Goal: Complete application form

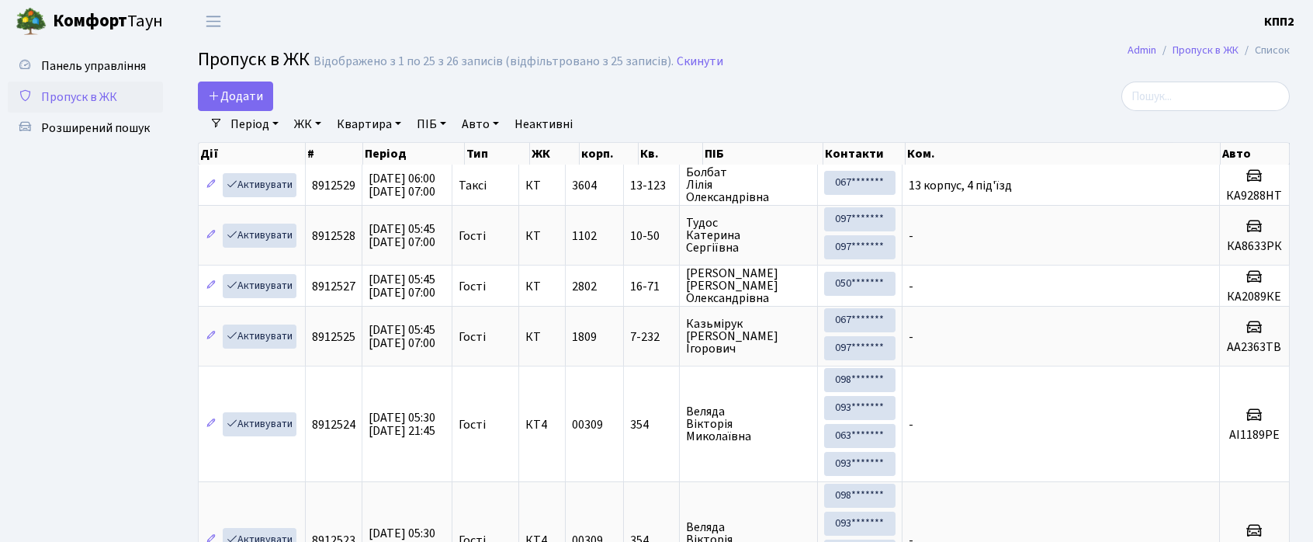
select select "25"
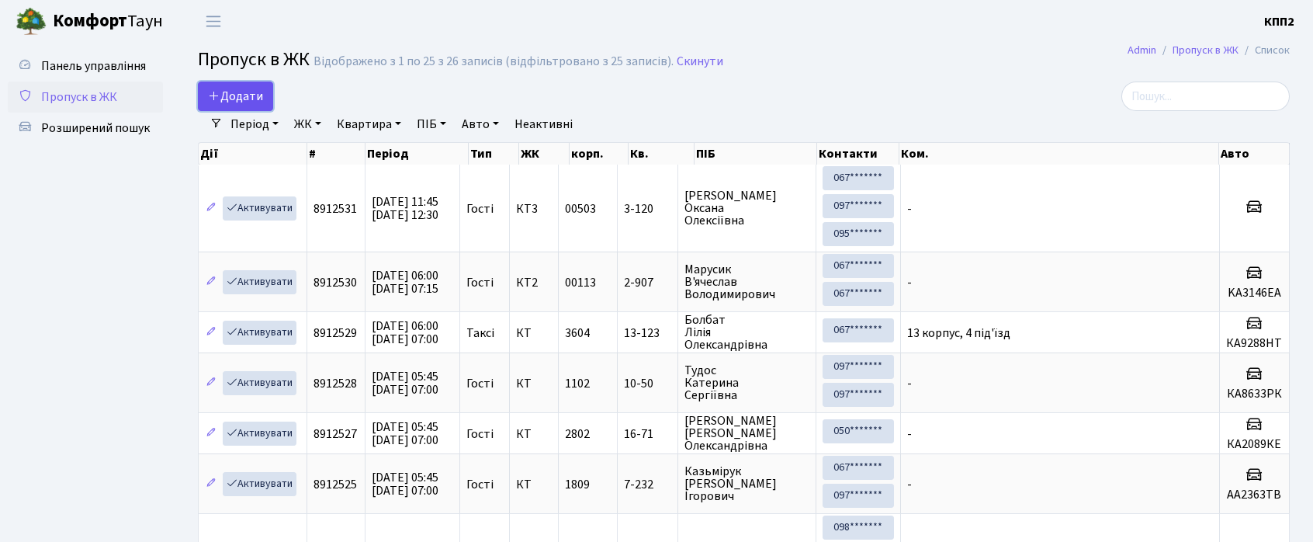
click at [240, 100] on span "Додати" at bounding box center [235, 96] width 55 height 17
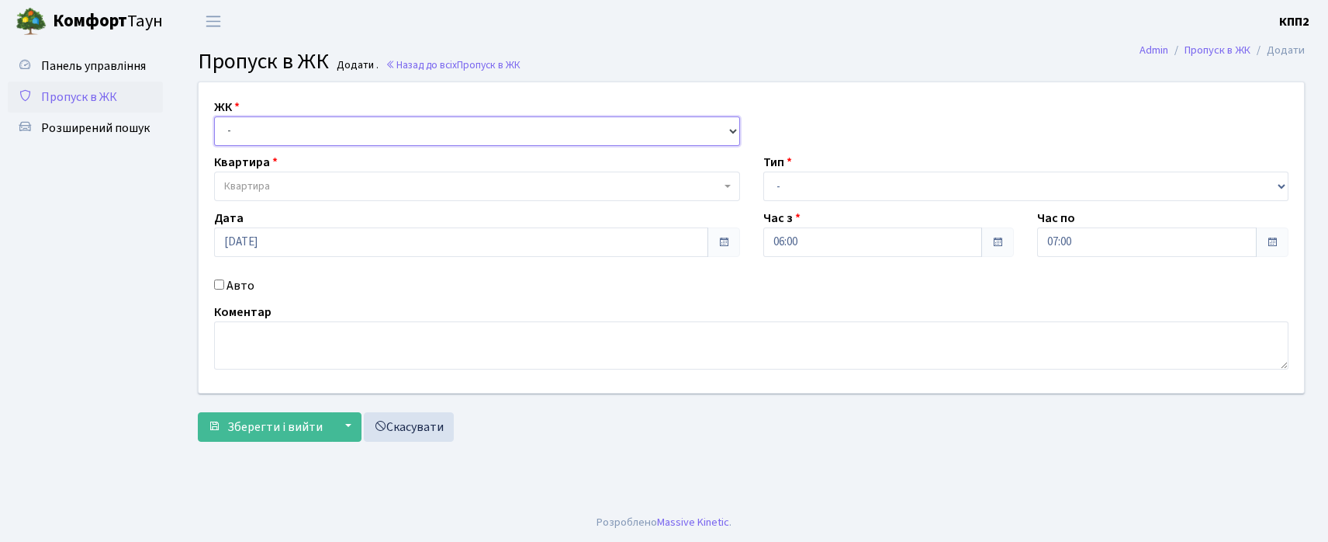
click at [309, 119] on select "- КТ, вул. Регенераторна, 4 КТ2, просп. Соборності, 17 КТ3, вул. Березнева, 16 …" at bounding box center [477, 130] width 526 height 29
select select "271"
click at [214, 116] on select "- КТ, вул. Регенераторна, 4 КТ2, просп. Соборності, 17 КТ3, вул. Березнева, 16 …" at bounding box center [477, 130] width 526 height 29
select select
